Goal: Task Accomplishment & Management: Contribute content

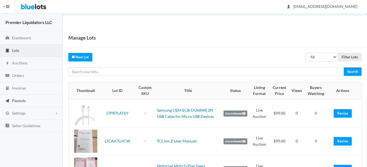
click at [18, 99] on span "Payouts" at bounding box center [19, 100] width 14 height 5
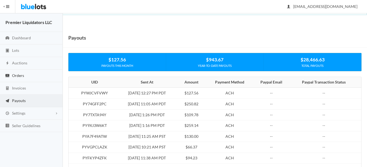
click at [19, 77] on span "Orders" at bounding box center [18, 75] width 12 height 5
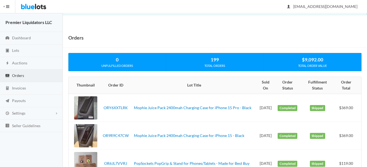
click at [18, 74] on span "Orders" at bounding box center [18, 75] width 12 height 5
click at [20, 61] on span "Auctions" at bounding box center [19, 63] width 15 height 5
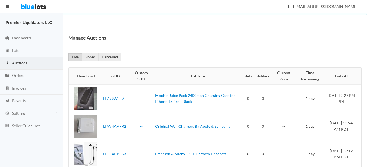
click at [22, 62] on span "Auctions" at bounding box center [19, 63] width 15 height 5
click at [16, 87] on span "Invoices" at bounding box center [19, 88] width 14 height 5
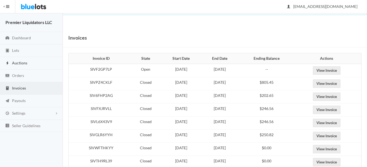
click at [18, 63] on span "Auctions" at bounding box center [19, 63] width 15 height 5
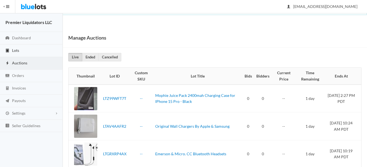
click at [16, 51] on span "Lots" at bounding box center [15, 50] width 7 height 5
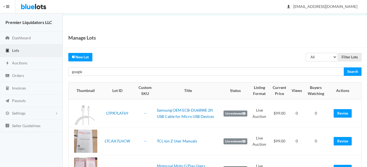
type input "google"
click at [343, 67] on input "Search" at bounding box center [352, 71] width 18 height 8
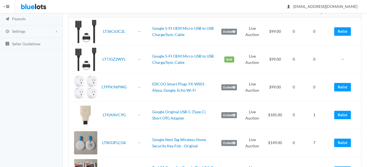
scroll to position [109, 0]
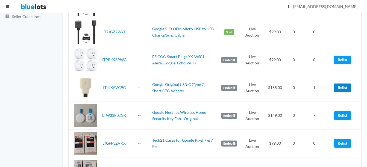
click at [343, 88] on link "Relist" at bounding box center [342, 88] width 17 height 8
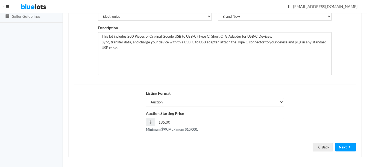
scroll to position [111, 0]
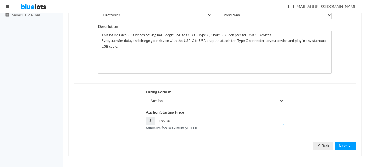
click at [163, 121] on input "185.00" at bounding box center [219, 121] width 129 height 8
type input "139.00"
click at [350, 146] on icon "arrow forward" at bounding box center [348, 146] width 5 height 4
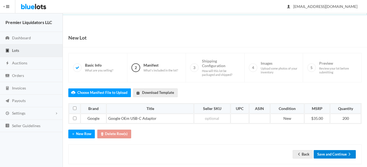
drag, startPoint x: 331, startPoint y: 152, endPoint x: 336, endPoint y: 150, distance: 5.4
click at [331, 153] on button "Save and Continue" at bounding box center [334, 154] width 42 height 8
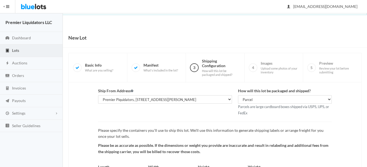
scroll to position [57, 0]
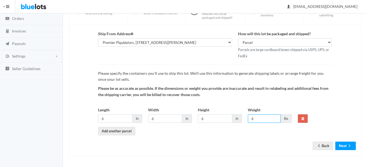
click at [260, 118] on input "6" at bounding box center [264, 118] width 33 height 8
type input "5"
click at [350, 146] on icon "arrow forward" at bounding box center [348, 146] width 5 height 4
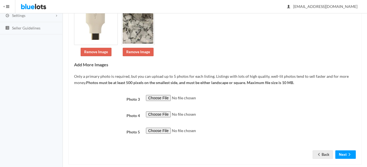
scroll to position [106, 0]
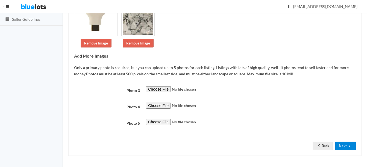
click at [341, 145] on button "Next" at bounding box center [345, 146] width 20 height 8
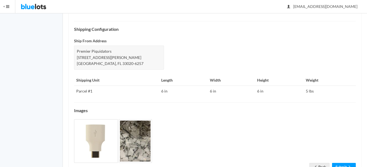
scroll to position [241, 0]
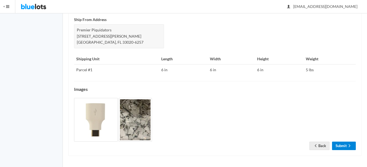
click at [343, 143] on link "Submit" at bounding box center [344, 146] width 24 height 8
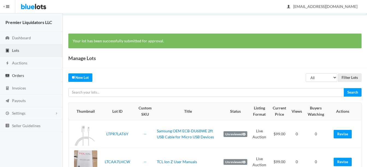
click at [19, 74] on span "Orders" at bounding box center [18, 75] width 12 height 5
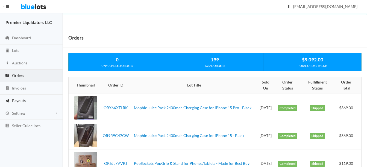
click at [15, 102] on span "Payouts" at bounding box center [19, 100] width 14 height 5
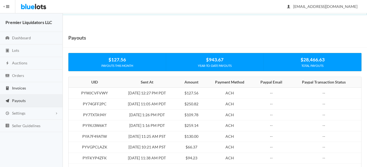
click at [15, 90] on span "Invoices" at bounding box center [19, 88] width 14 height 5
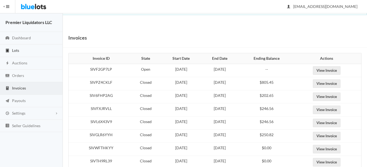
drag, startPoint x: 17, startPoint y: 49, endPoint x: 22, endPoint y: 49, distance: 4.9
click at [17, 49] on span "Lots" at bounding box center [15, 50] width 7 height 5
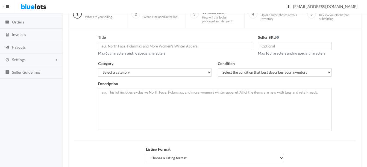
scroll to position [55, 0]
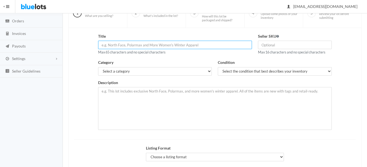
paste input "LG USB-A 9V/1.8A MCS-H06WR Fast Charge Wall Charger"
type input "LG USB-A 9V/1.8A MCS-H06WR Fast Charge Wall Charger"
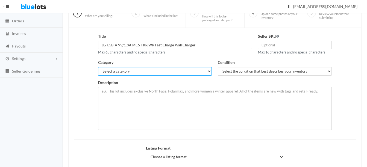
click at [177, 75] on select "Select a category Electronics Clothing, Shoes & Accessories Appliances Home & G…" at bounding box center [155, 71] width 114 height 8
select select "1"
click at [98, 67] on select "Select a category Electronics Clothing, Shoes & Accessories Appliances Home & G…" at bounding box center [155, 71] width 114 height 8
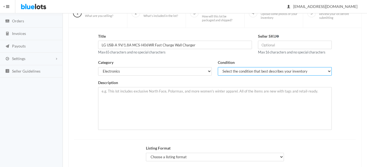
click at [225, 69] on select "Select the condition that best describes your inventory Brand New Shelf Pulls C…" at bounding box center [275, 71] width 114 height 8
select select "1"
click at [218, 67] on select "Select the condition that best describes your inventory Brand New Shelf Pulls C…" at bounding box center [275, 71] width 114 height 8
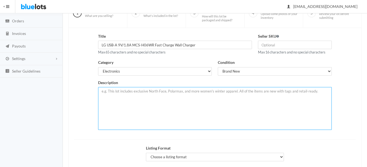
click at [186, 96] on textarea at bounding box center [214, 108] width 233 height 43
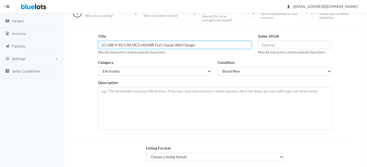
click at [107, 45] on input "LG USB-A 9V/1.8A MCS-H06WR Fast Charge Wall Charger" at bounding box center [175, 45] width 154 height 8
click at [150, 43] on input "LG Original 1.8A MCS-H06WR Fast Charge Wall Charger" at bounding box center [175, 45] width 154 height 8
click at [177, 43] on input "LG Original 1.8A Fast Charge Wall Charger" at bounding box center [175, 45] width 154 height 8
type input "LG Original 1.8A Fast Charge Wall Chargers"
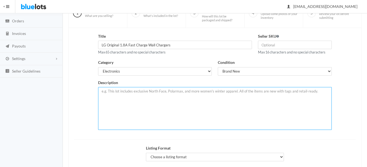
click at [158, 93] on textarea at bounding box center [214, 108] width 233 height 43
paste textarea "LG USB-A 9V/1.8A MCS-H06WR Fast Charge Wall Charger"
click at [212, 92] on textarea "New in bulk and Original LG brand, lot of 46 pieces of LG USB-A 9V/1.8A MCS-H06…" at bounding box center [214, 108] width 233 height 43
click at [290, 91] on textarea "New in bulk and Original LG brand, lot of 46 pieces of LG USB-A 9V/1.8A - MCS-H…" at bounding box center [214, 108] width 233 height 43
type textarea "New in bulk and Original LG brand, lot of 46 pieces of LG USB-A 9V/1.8A - MCS-H…"
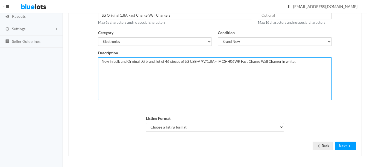
scroll to position [85, 0]
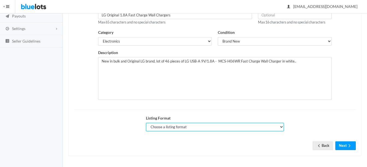
drag, startPoint x: 172, startPoint y: 128, endPoint x: 174, endPoint y: 130, distance: 3.1
click at [172, 128] on select "Choose a listing format Auction Buy Now" at bounding box center [215, 127] width 138 height 8
select select "true"
click at [146, 123] on select "Choose a listing format Auction Buy Now" at bounding box center [215, 127] width 138 height 8
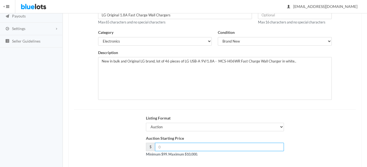
click at [185, 145] on input "number" at bounding box center [219, 147] width 129 height 8
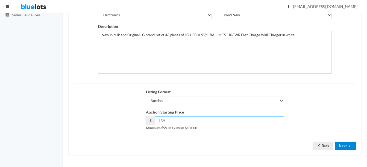
type input "159"
click at [346, 145] on button "Next" at bounding box center [345, 146] width 20 height 8
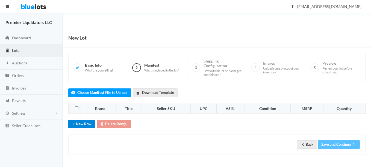
click at [78, 125] on button "New Row" at bounding box center [81, 124] width 26 height 8
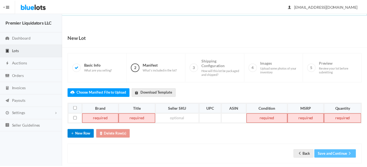
scroll to position [8, 0]
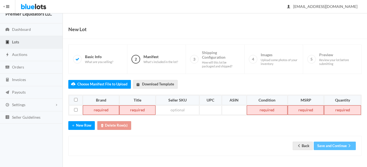
click at [104, 106] on td at bounding box center [101, 110] width 36 height 10
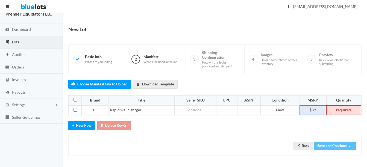
click at [316, 109] on td "$39" at bounding box center [312, 110] width 26 height 10
click at [345, 111] on td at bounding box center [343, 110] width 35 height 10
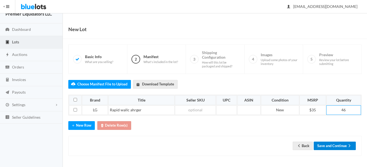
click at [333, 146] on button "Save and Continue" at bounding box center [334, 146] width 42 height 8
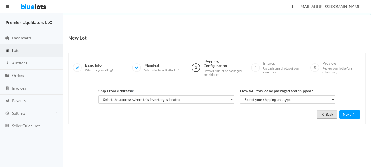
click at [328, 115] on link "Back" at bounding box center [326, 114] width 20 height 8
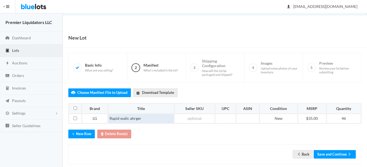
click at [130, 118] on td "Rapid wallc ahrger" at bounding box center [141, 119] width 66 height 10
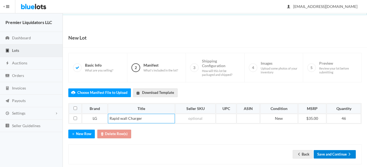
click at [324, 151] on button "Save and Continue" at bounding box center [334, 154] width 42 height 8
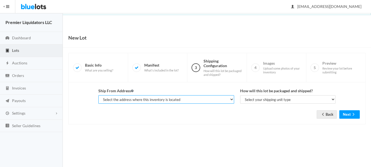
click at [182, 98] on select "Select the address where this inventory is located Premier Liquidatores, 398 E …" at bounding box center [166, 99] width 136 height 8
select select "25095"
click at [98, 95] on select "Select the address where this inventory is located Premier Liquidatores, 398 E …" at bounding box center [166, 99] width 136 height 8
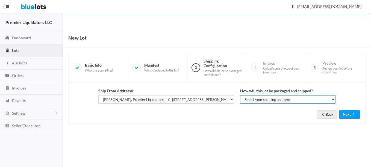
drag, startPoint x: 256, startPoint y: 102, endPoint x: 258, endPoint y: 105, distance: 3.7
click at [256, 102] on select "Select your shipping unit type Parcel Pallet Truckload" at bounding box center [287, 99] width 95 height 8
select select "parcel"
click at [240, 95] on select "Select your shipping unit type Parcel Pallet Truckload" at bounding box center [287, 99] width 95 height 8
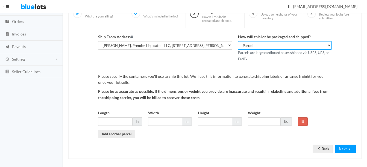
scroll to position [55, 0]
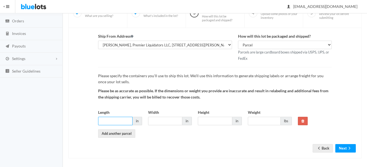
click at [115, 122] on input "Length" at bounding box center [115, 121] width 34 height 8
type input "10"
type input "8"
type input "6"
type input "5"
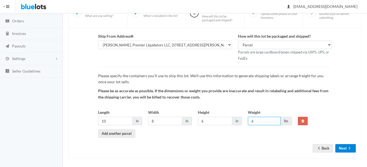
type input "6"
click at [348, 150] on icon "arrow forward" at bounding box center [348, 148] width 5 height 4
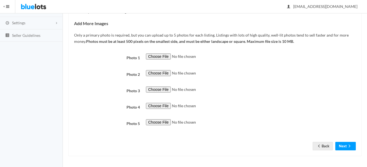
scroll to position [91, 0]
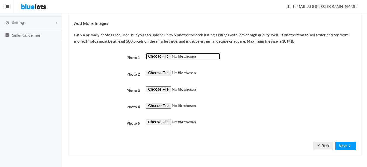
click at [153, 56] on input "file" at bounding box center [183, 56] width 74 height 6
click at [154, 56] on input "file" at bounding box center [183, 56] width 74 height 6
type input "C:\fakepath\images - 2025-08-18T103440.956.jpg"
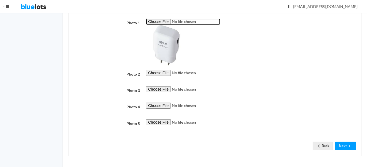
scroll to position [126, 0]
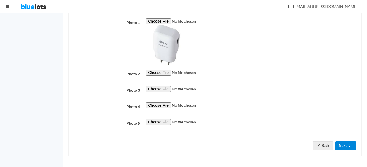
click at [354, 144] on button "Next" at bounding box center [345, 145] width 20 height 8
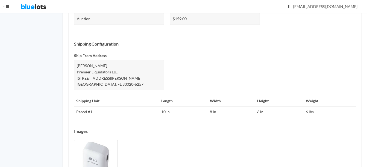
scroll to position [241, 0]
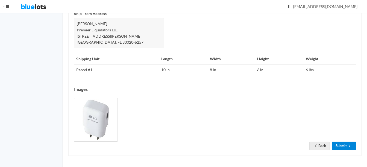
drag, startPoint x: 340, startPoint y: 145, endPoint x: 331, endPoint y: 145, distance: 9.3
click at [340, 145] on link "Submit" at bounding box center [344, 146] width 24 height 8
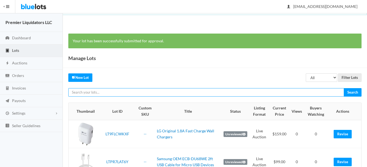
click at [154, 93] on input "text" at bounding box center [205, 92] width 275 height 8
type input "fit"
click at [343, 88] on input "Search" at bounding box center [352, 92] width 18 height 8
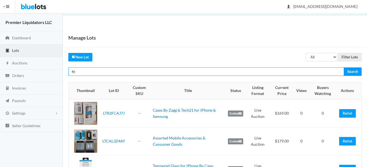
click at [180, 72] on input "fit" at bounding box center [205, 71] width 275 height 8
type input "fitbit"
click at [343, 67] on input "Search" at bounding box center [352, 71] width 18 height 8
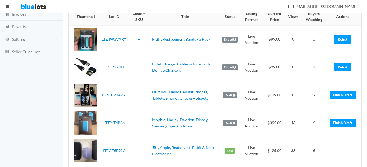
scroll to position [82, 0]
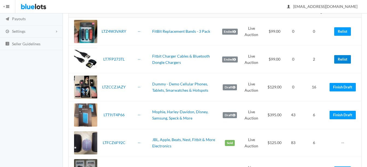
click at [346, 60] on link "Relist" at bounding box center [342, 59] width 17 height 8
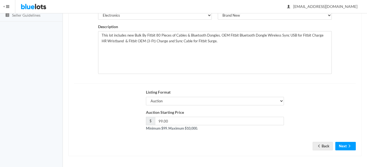
scroll to position [111, 0]
click at [345, 149] on button "Next" at bounding box center [345, 146] width 20 height 8
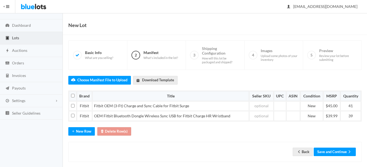
scroll to position [19, 0]
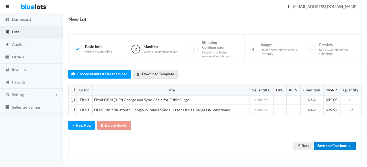
click at [331, 147] on button "Save and Continue" at bounding box center [334, 146] width 42 height 8
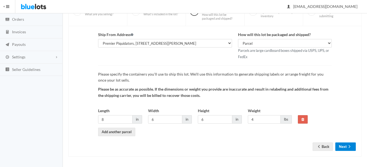
scroll to position [57, 0]
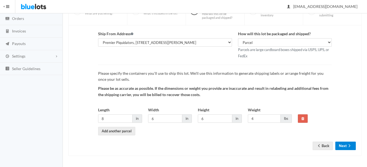
click at [343, 147] on button "Next" at bounding box center [345, 146] width 20 height 8
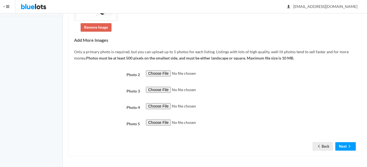
scroll to position [117, 0]
click at [317, 147] on icon "arrow back" at bounding box center [318, 146] width 5 height 4
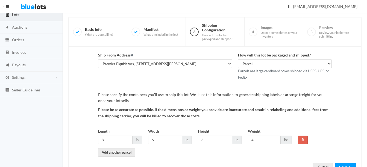
scroll to position [57, 0]
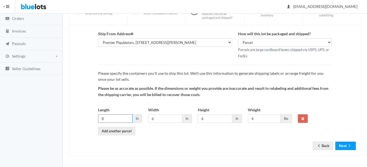
click at [124, 117] on input "8" at bounding box center [115, 118] width 34 height 8
type input "6"
click at [262, 117] on input "4" at bounding box center [264, 118] width 33 height 8
type input "3"
click at [348, 145] on icon "arrow forward" at bounding box center [348, 146] width 5 height 4
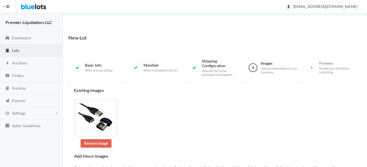
scroll to position [117, 0]
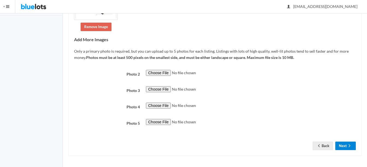
click at [347, 145] on icon "arrow forward" at bounding box center [348, 146] width 5 height 4
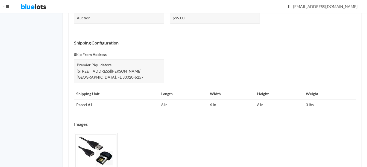
scroll to position [235, 0]
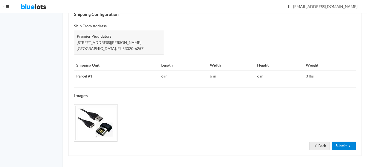
click at [349, 149] on link "Submit" at bounding box center [344, 146] width 24 height 8
